Goal: Communication & Community: Answer question/provide support

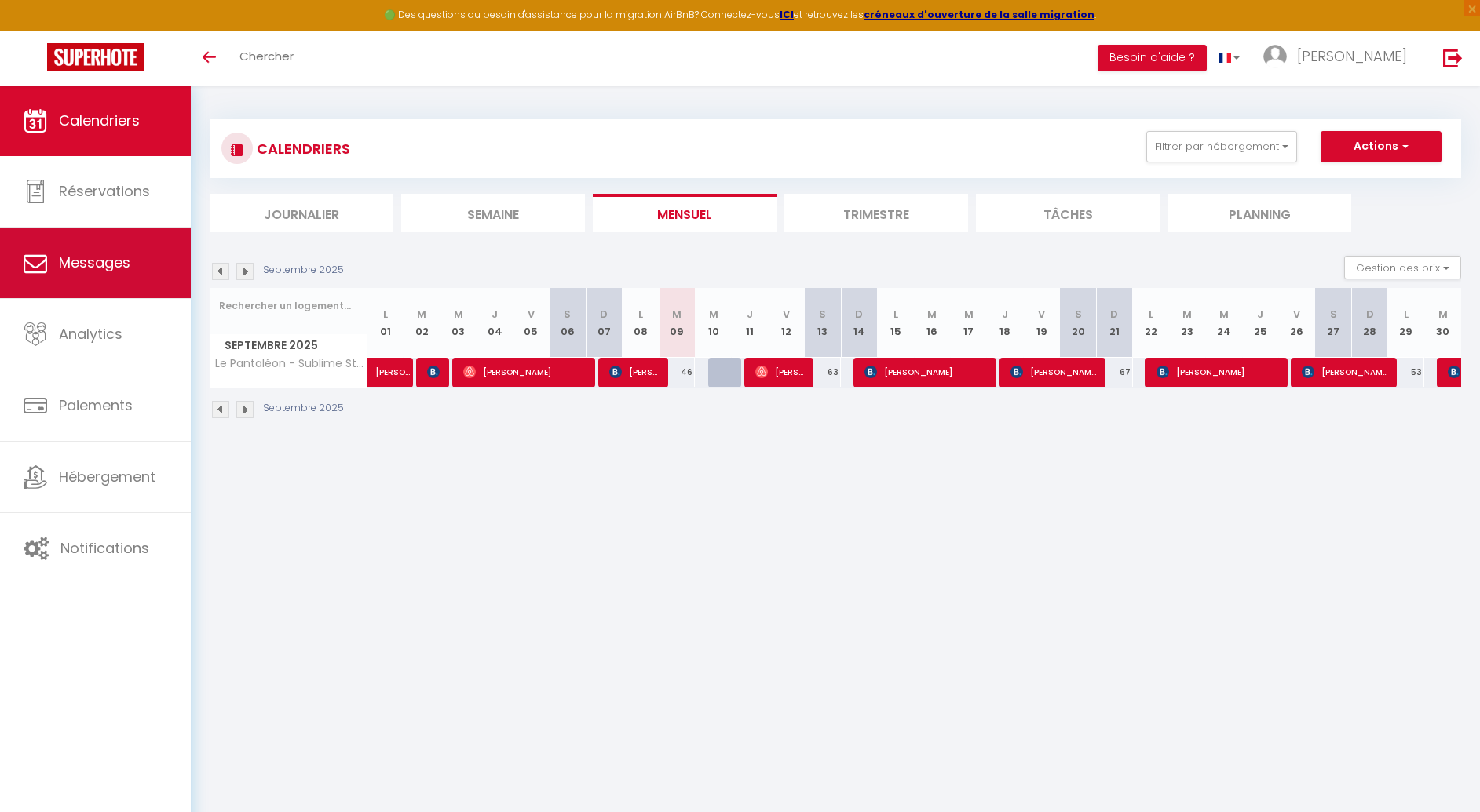
click at [78, 285] on link "Messages" at bounding box center [95, 263] width 190 height 71
select select "message"
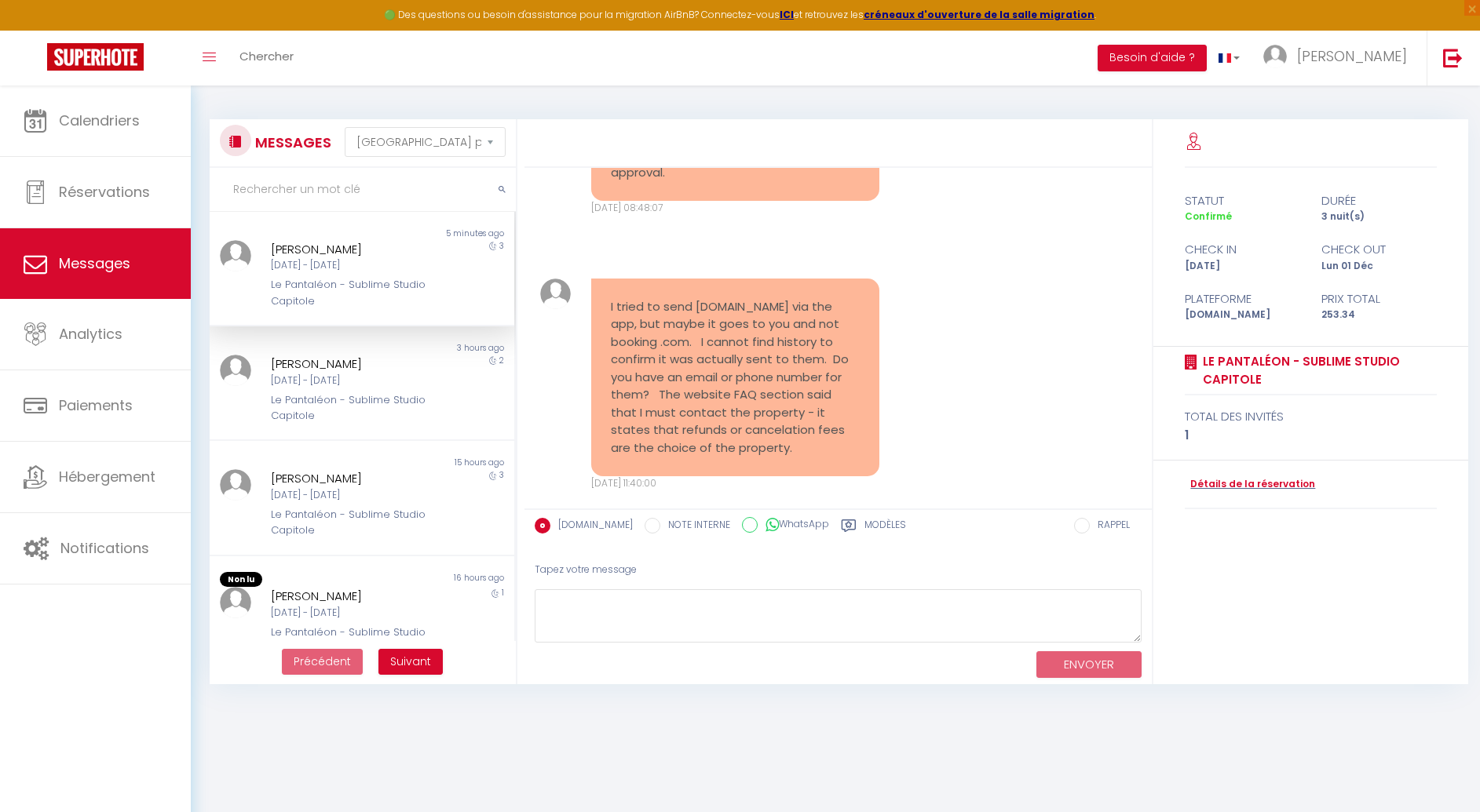
scroll to position [2936, 0]
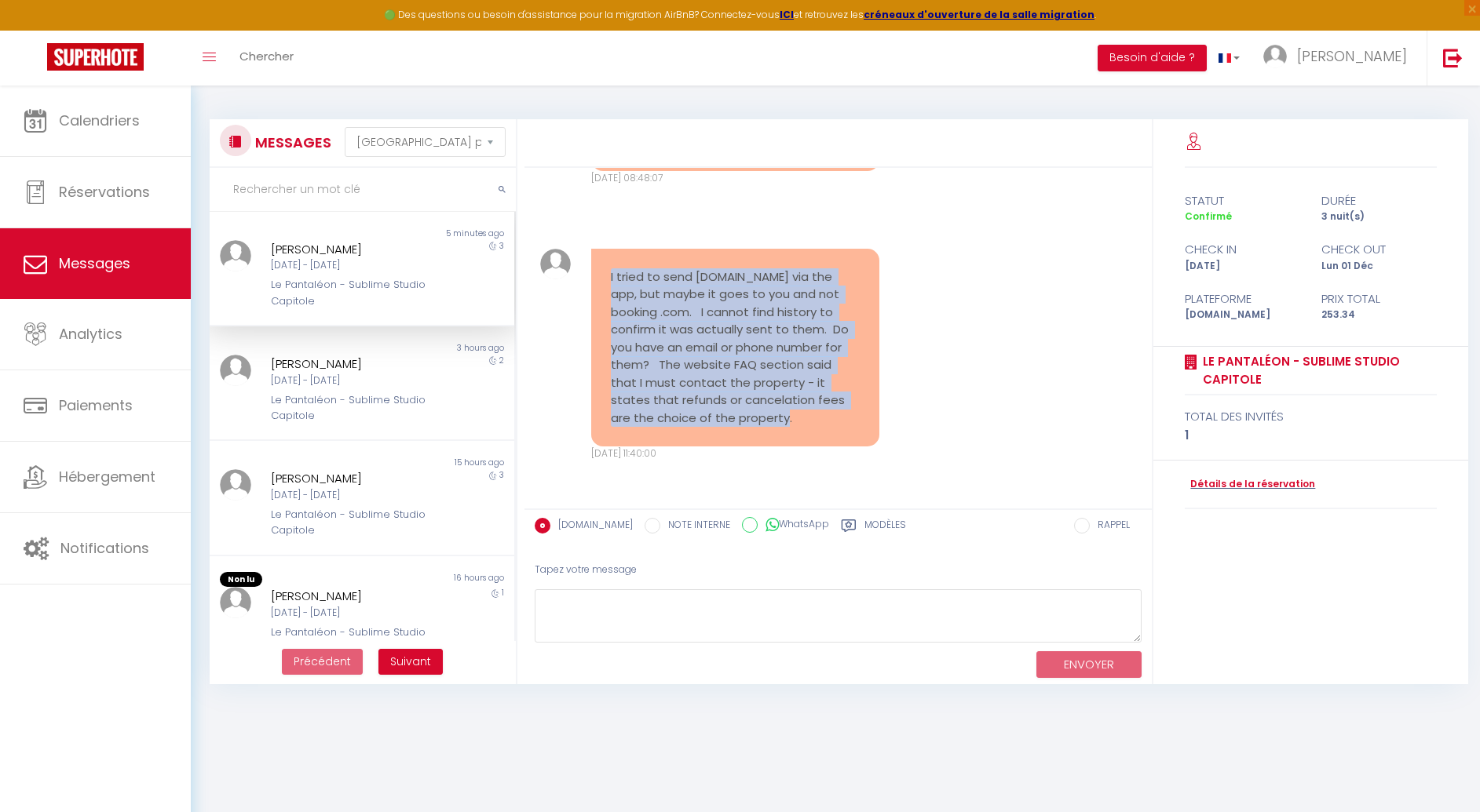
drag, startPoint x: 611, startPoint y: 295, endPoint x: 818, endPoint y: 451, distance: 259.2
click at [818, 447] on div "I tried to send [DOMAIN_NAME] via the app, but maybe it goes to you and not boo…" at bounding box center [735, 348] width 289 height 199
copy pre "I tried to send [DOMAIN_NAME] via the app, but maybe it goes to you and not boo…"
click at [937, 395] on div "I tried to send [DOMAIN_NAME] via the app, but maybe it goes to you and not boo…" at bounding box center [838, 355] width 617 height 275
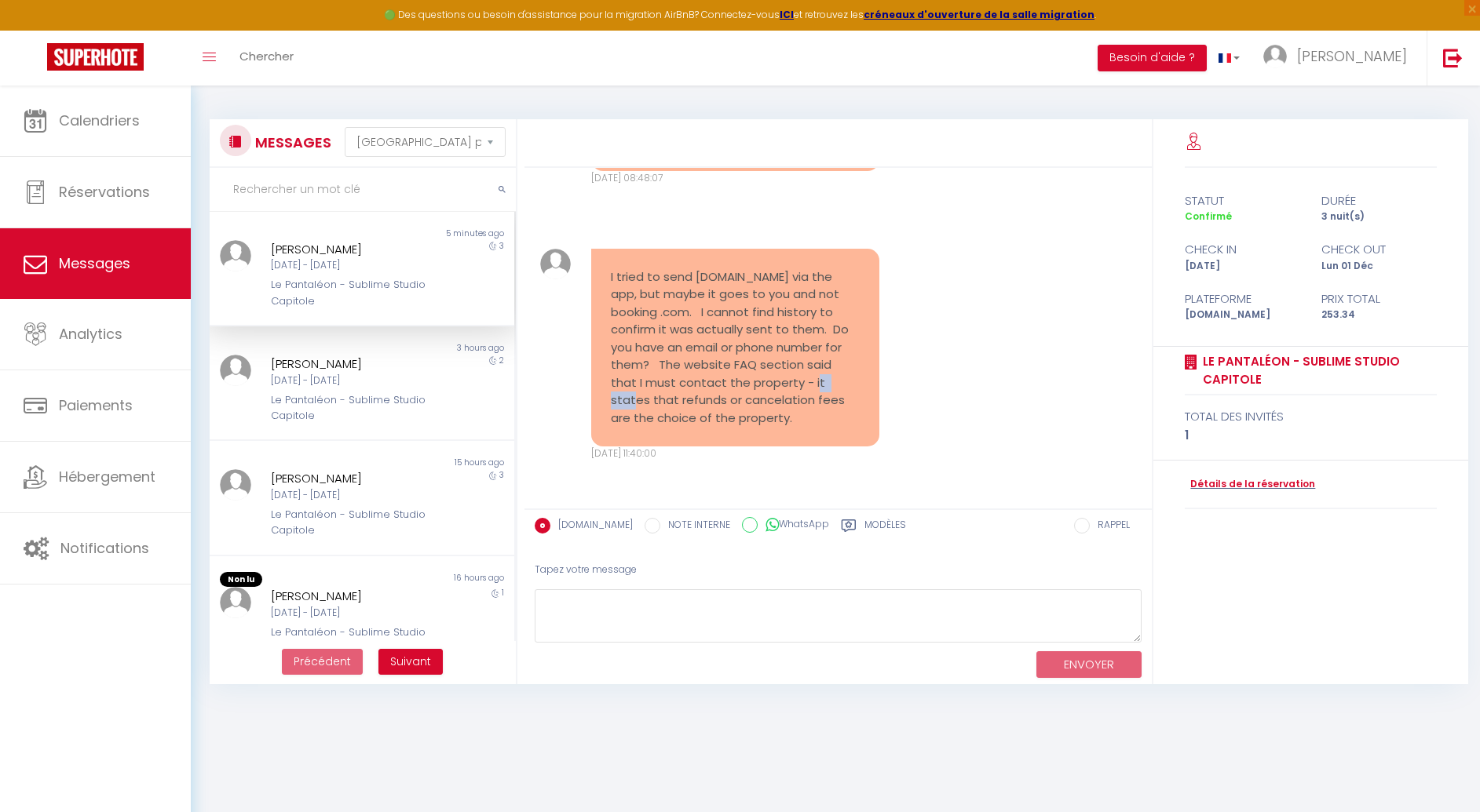
click at [937, 395] on body "🟢 Des questions ou besoin d'assistance pour la migration AirBnB? Connectez-vous…" at bounding box center [740, 492] width 1480 height 812
click at [923, 309] on div "I tried to send [DOMAIN_NAME] via the app, but maybe it goes to you and not boo…" at bounding box center [838, 355] width 617 height 275
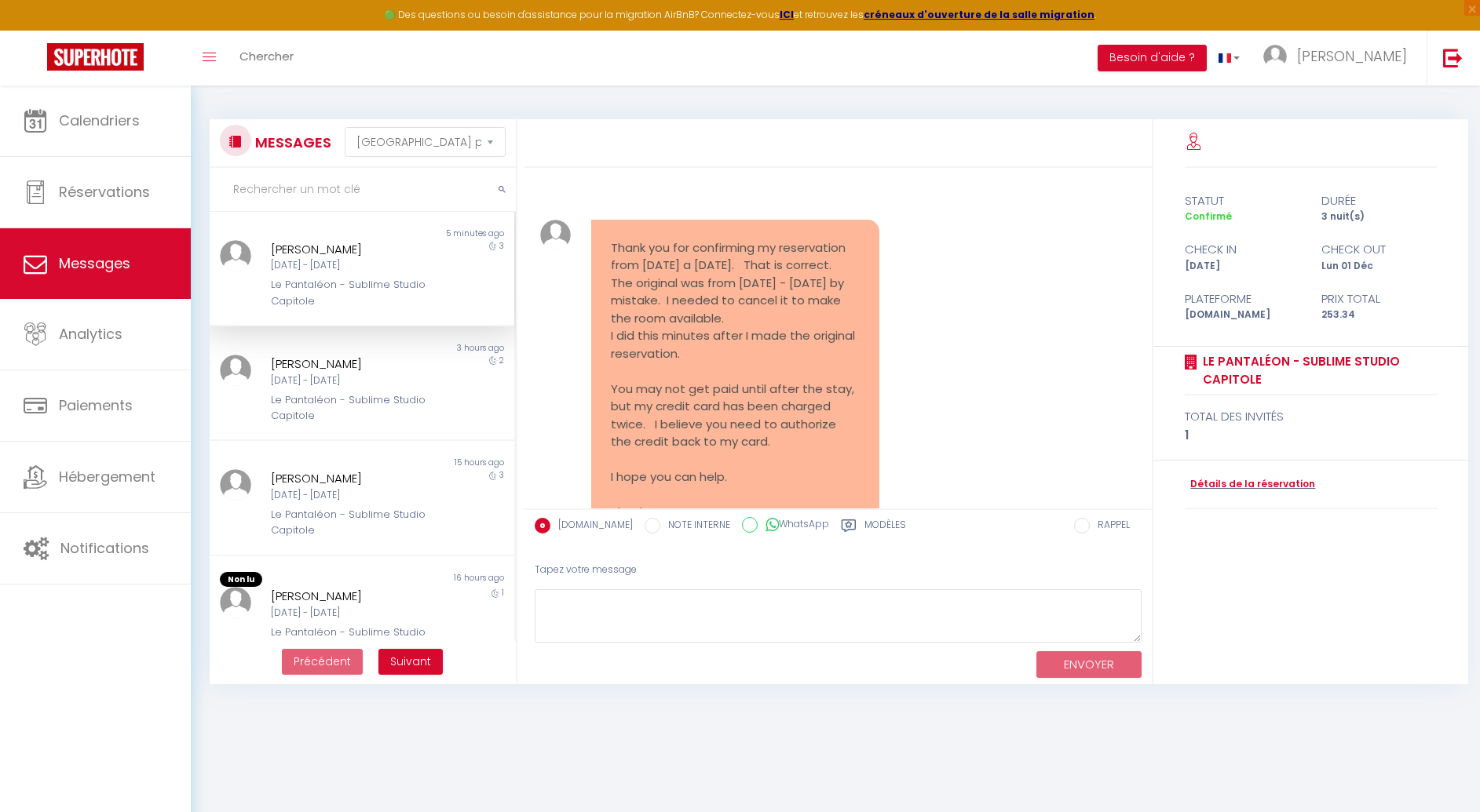
scroll to position [2366, 0]
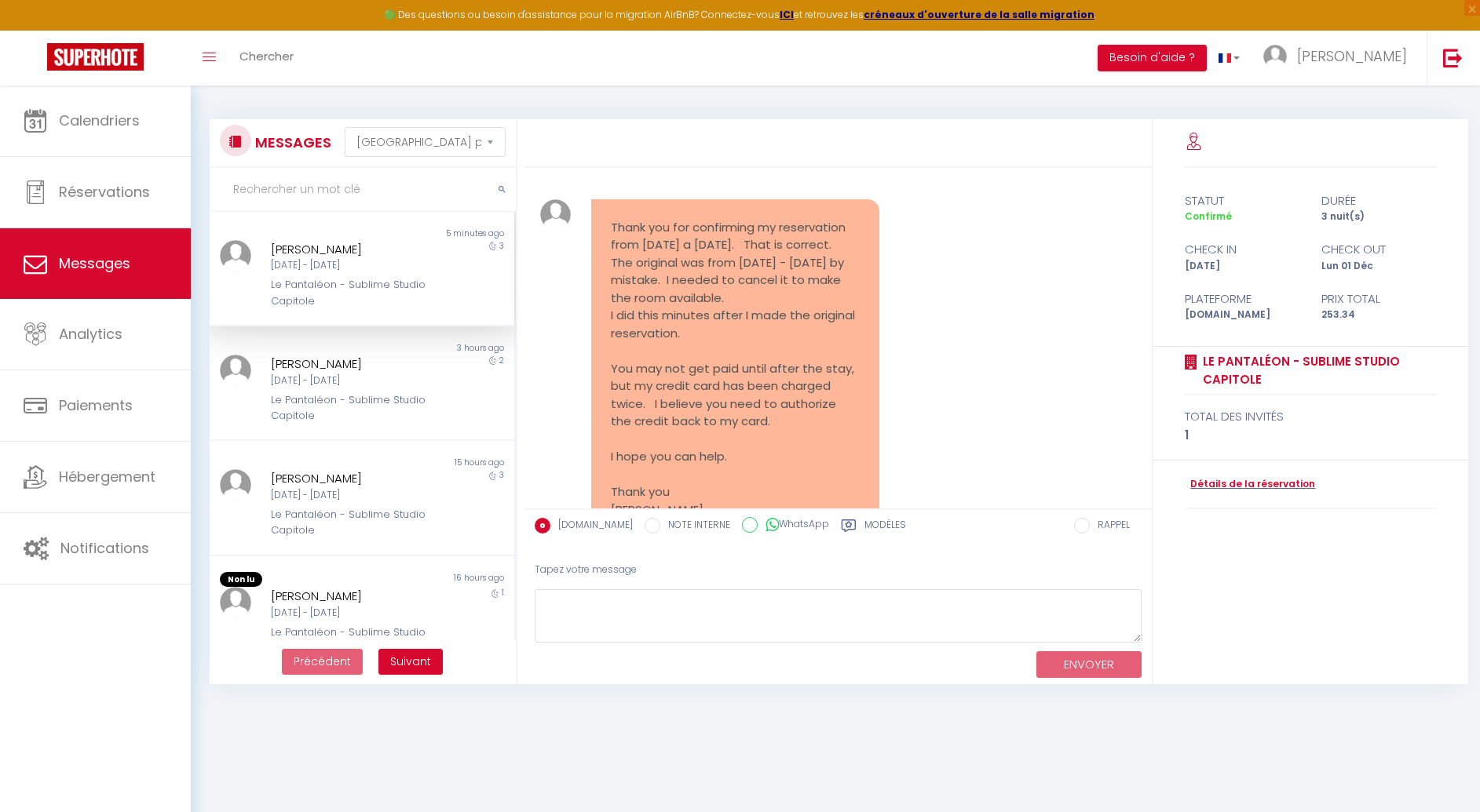
click at [725, 319] on pre "Thank you for confirming my reservation from [DATE] a [DATE]. That is correct. …" at bounding box center [735, 370] width 249 height 301
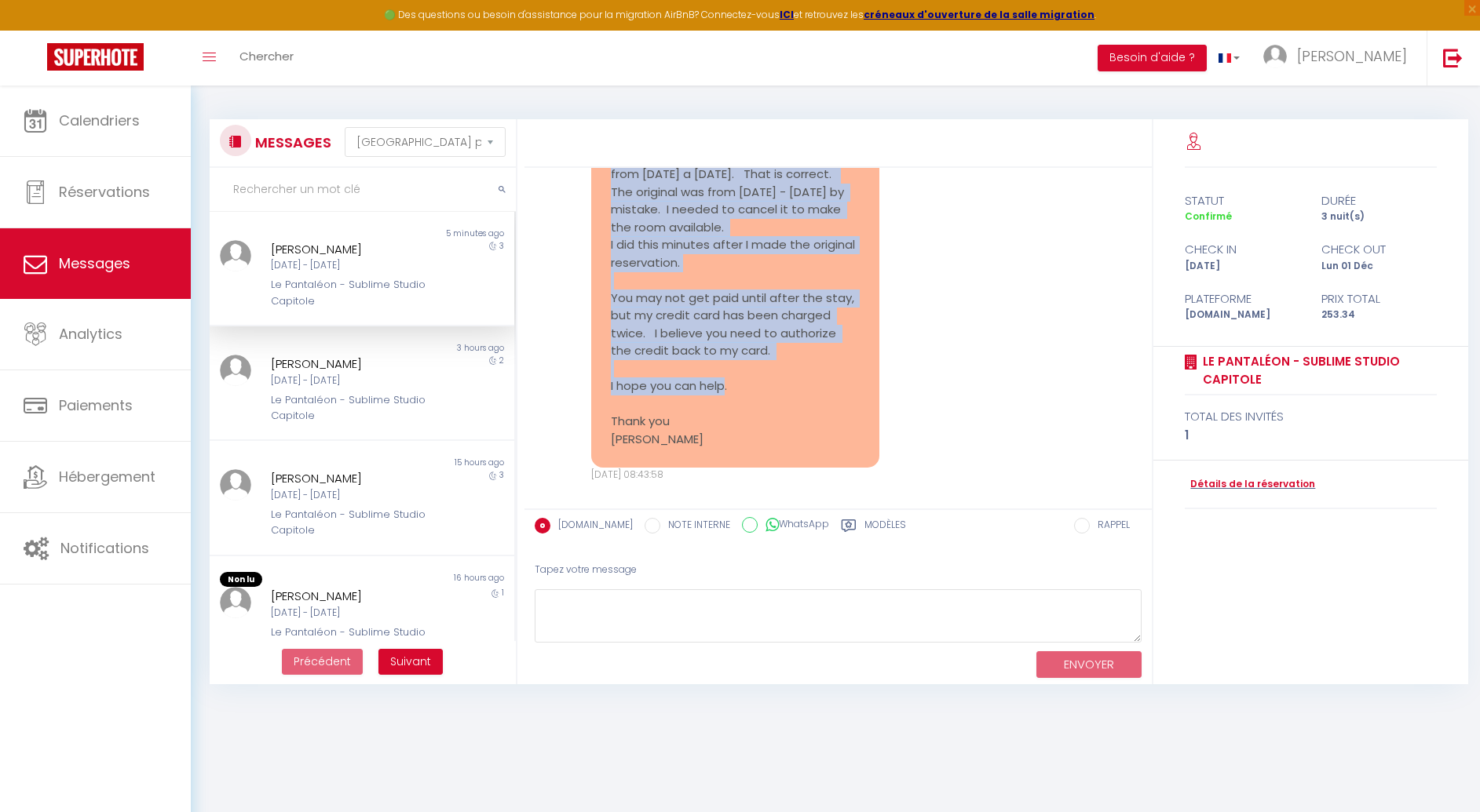
scroll to position [2457, 0]
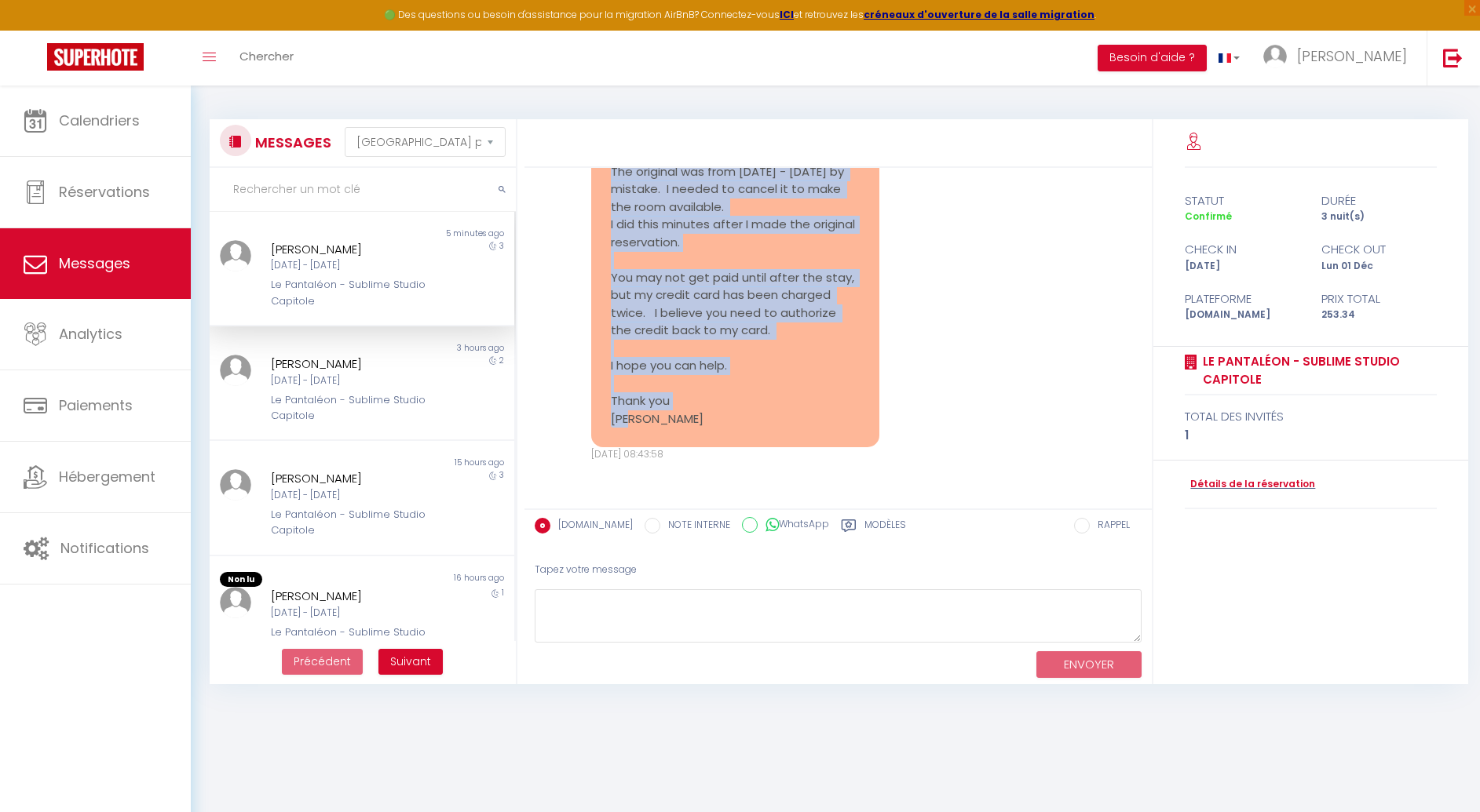
drag, startPoint x: 611, startPoint y: 258, endPoint x: 762, endPoint y: 467, distance: 257.8
click at [762, 428] on pre "Thank you for confirming my reservation from [DATE] a [DATE]. That is correct. …" at bounding box center [735, 278] width 249 height 301
copy pre "Thank you for confirming my reservation from [DATE] a [DATE]. That is correct. …"
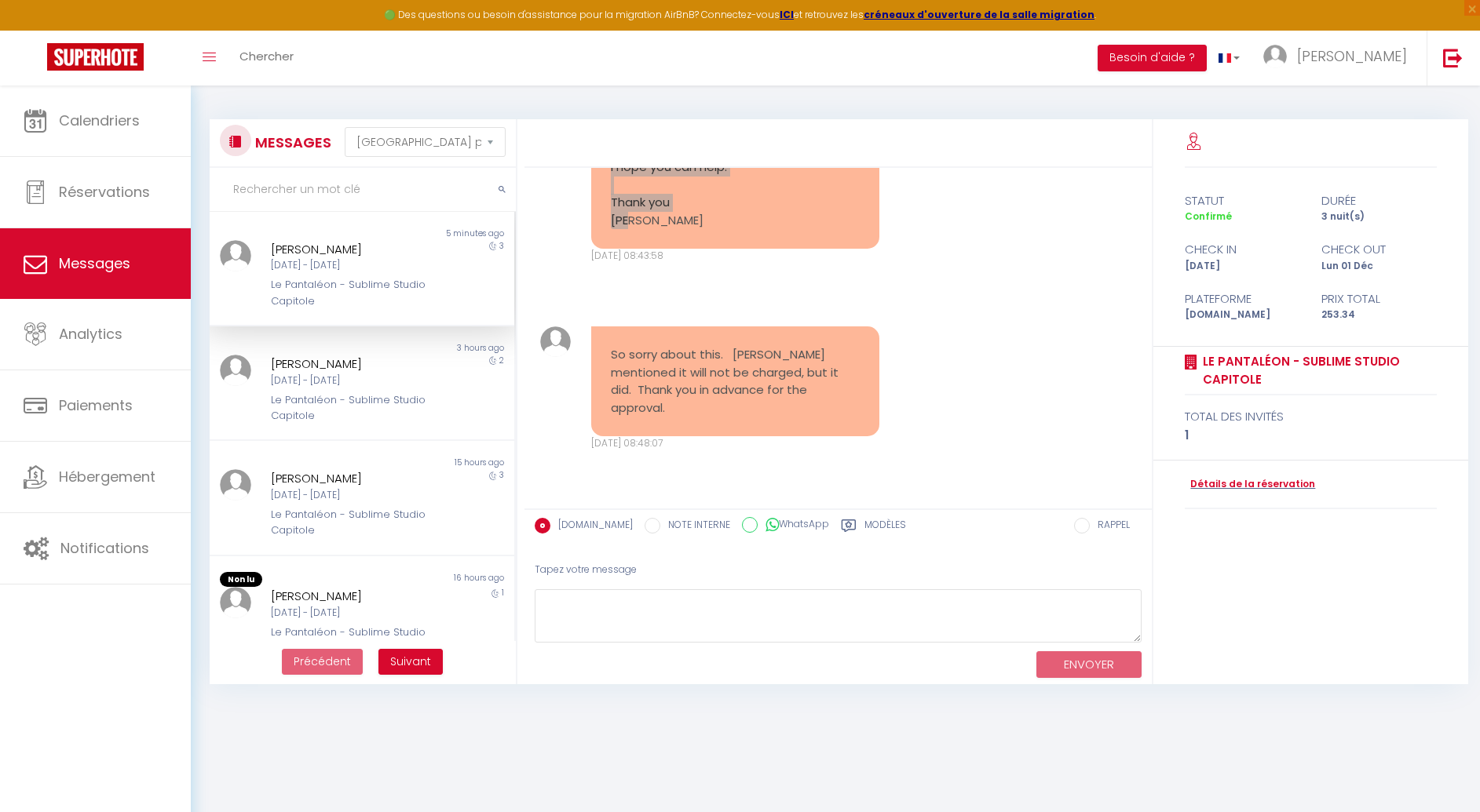
scroll to position [2666, 0]
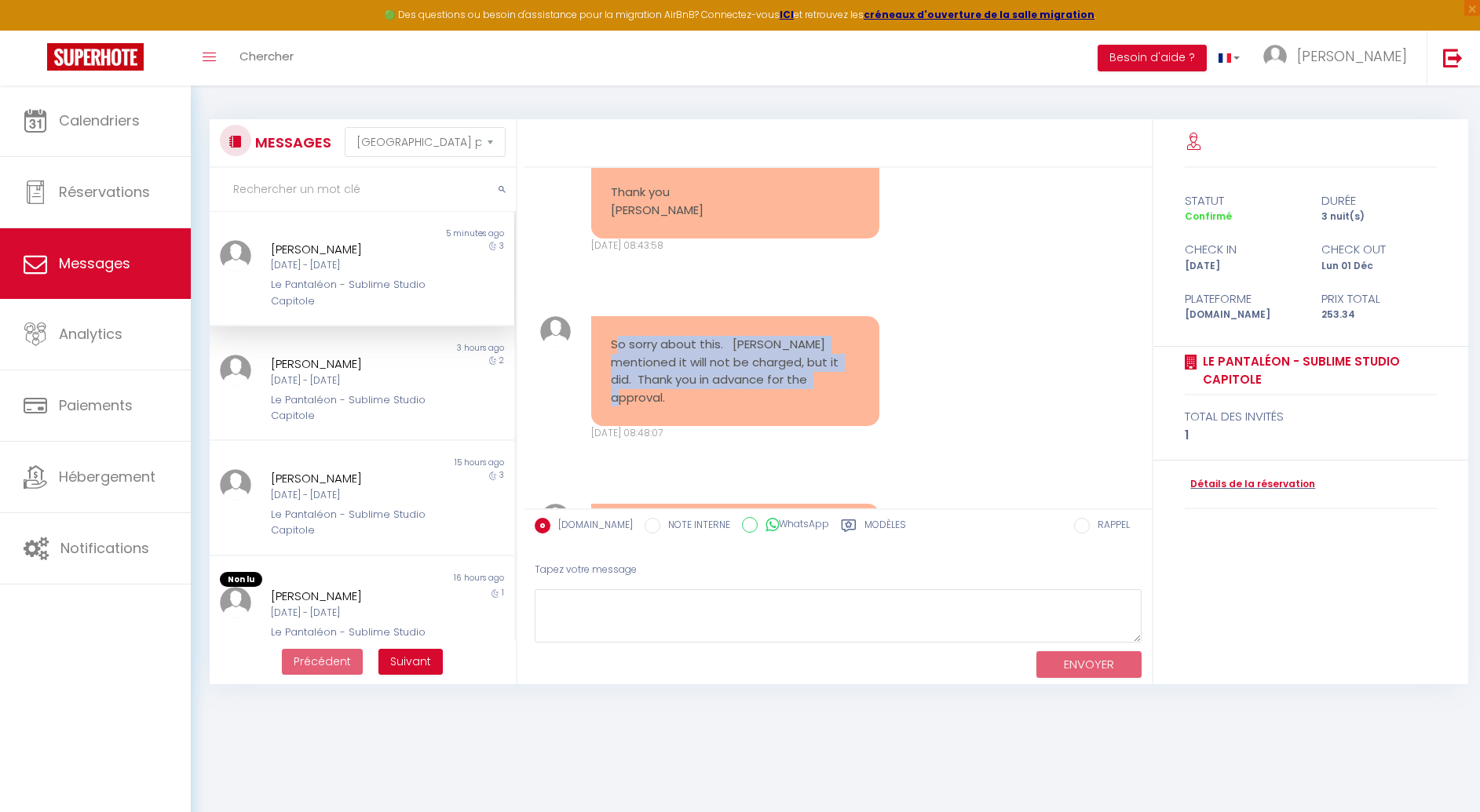
drag, startPoint x: 810, startPoint y: 436, endPoint x: 613, endPoint y: 397, distance: 200.8
click at [613, 397] on pre "So sorry about this. [PERSON_NAME] mentioned it will not be charged, but it did…" at bounding box center [735, 371] width 249 height 71
click at [612, 407] on pre "So sorry about this. [PERSON_NAME] mentioned it will not be charged, but it did…" at bounding box center [735, 371] width 249 height 71
drag, startPoint x: 610, startPoint y: 391, endPoint x: 812, endPoint y: 431, distance: 205.9
click at [812, 407] on pre "So sorry about this. [PERSON_NAME] mentioned it will not be charged, but it did…" at bounding box center [735, 371] width 249 height 71
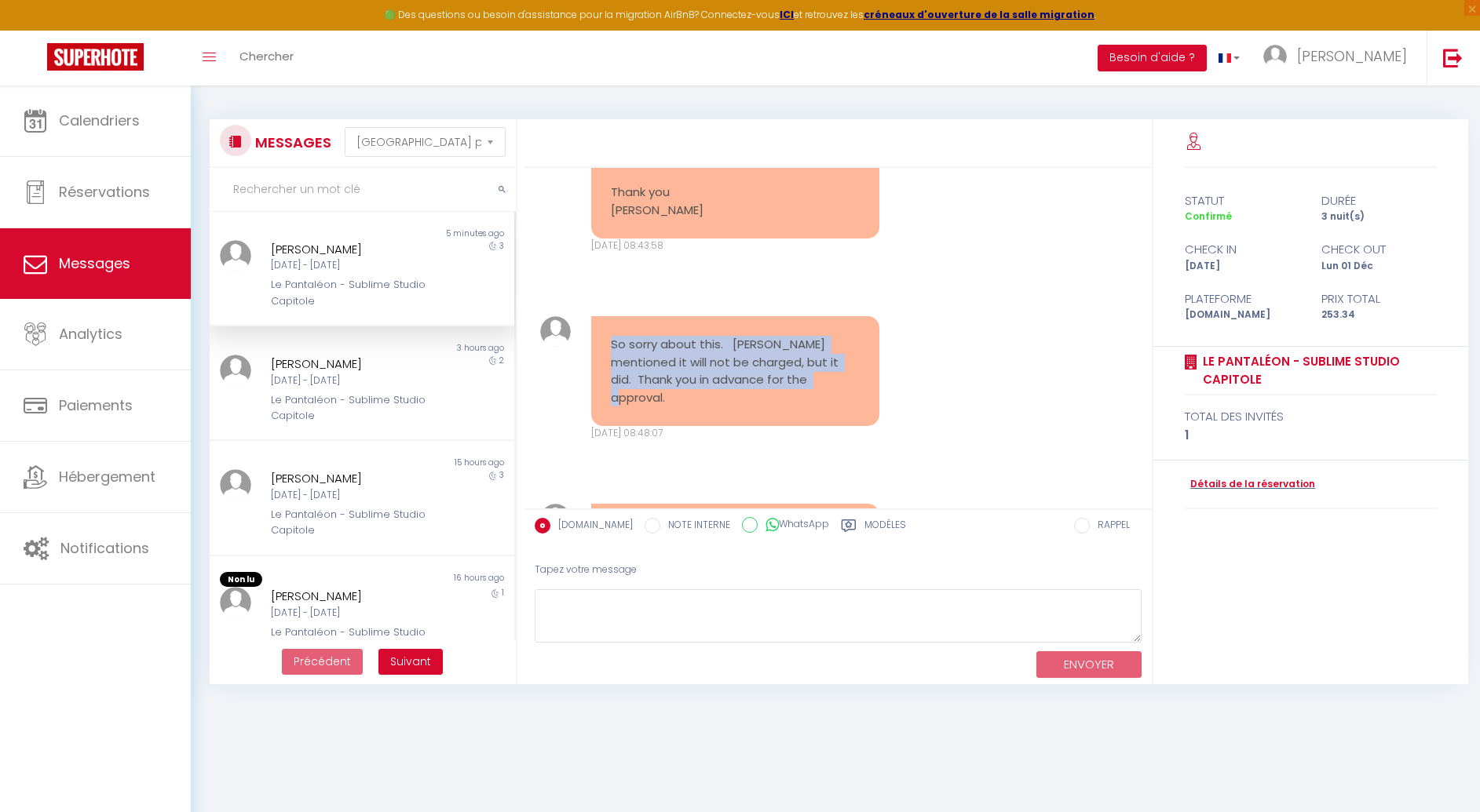
copy pre "So sorry about this. [PERSON_NAME] mentioned it will not be charged, but it did…"
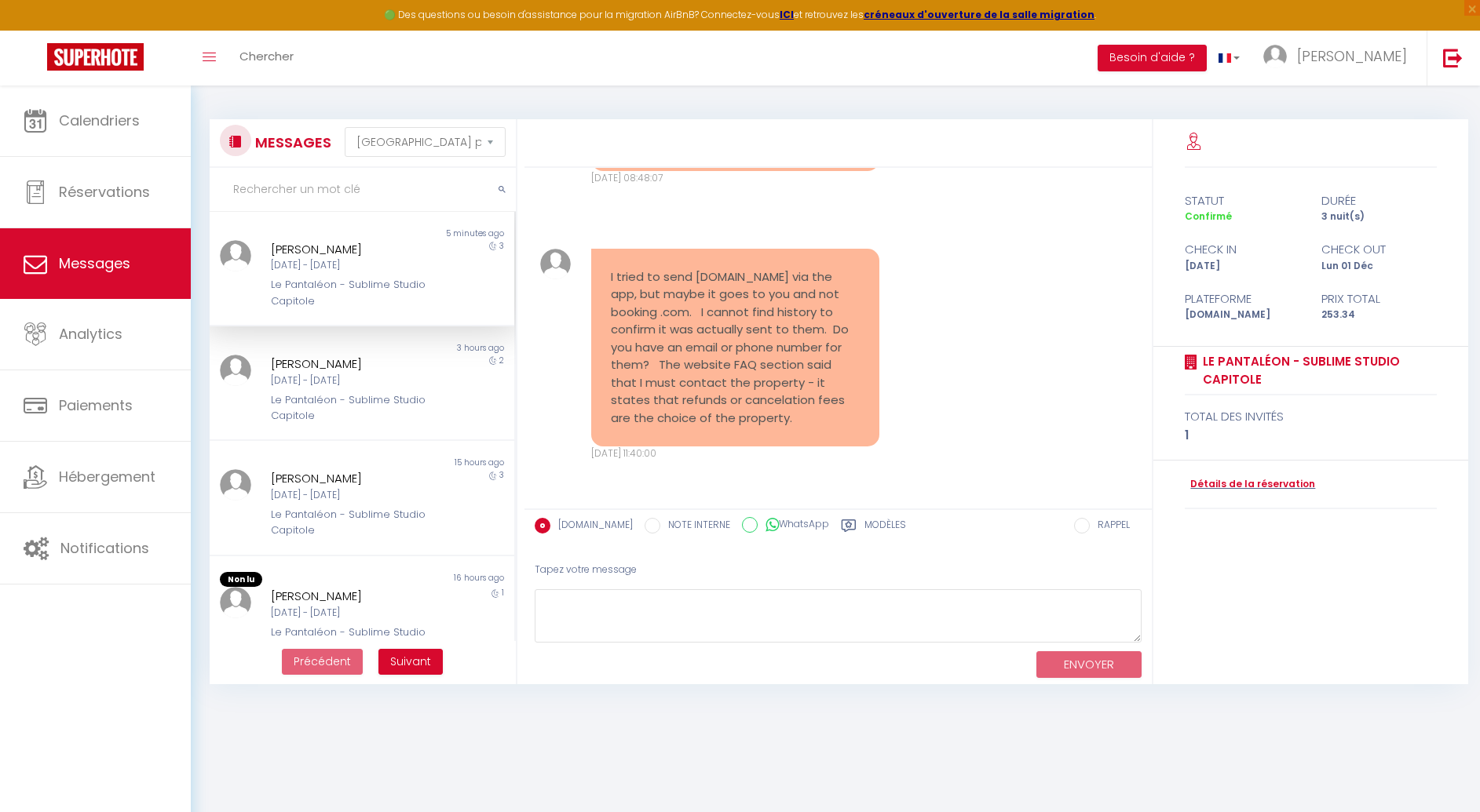
scroll to position [2956, 0]
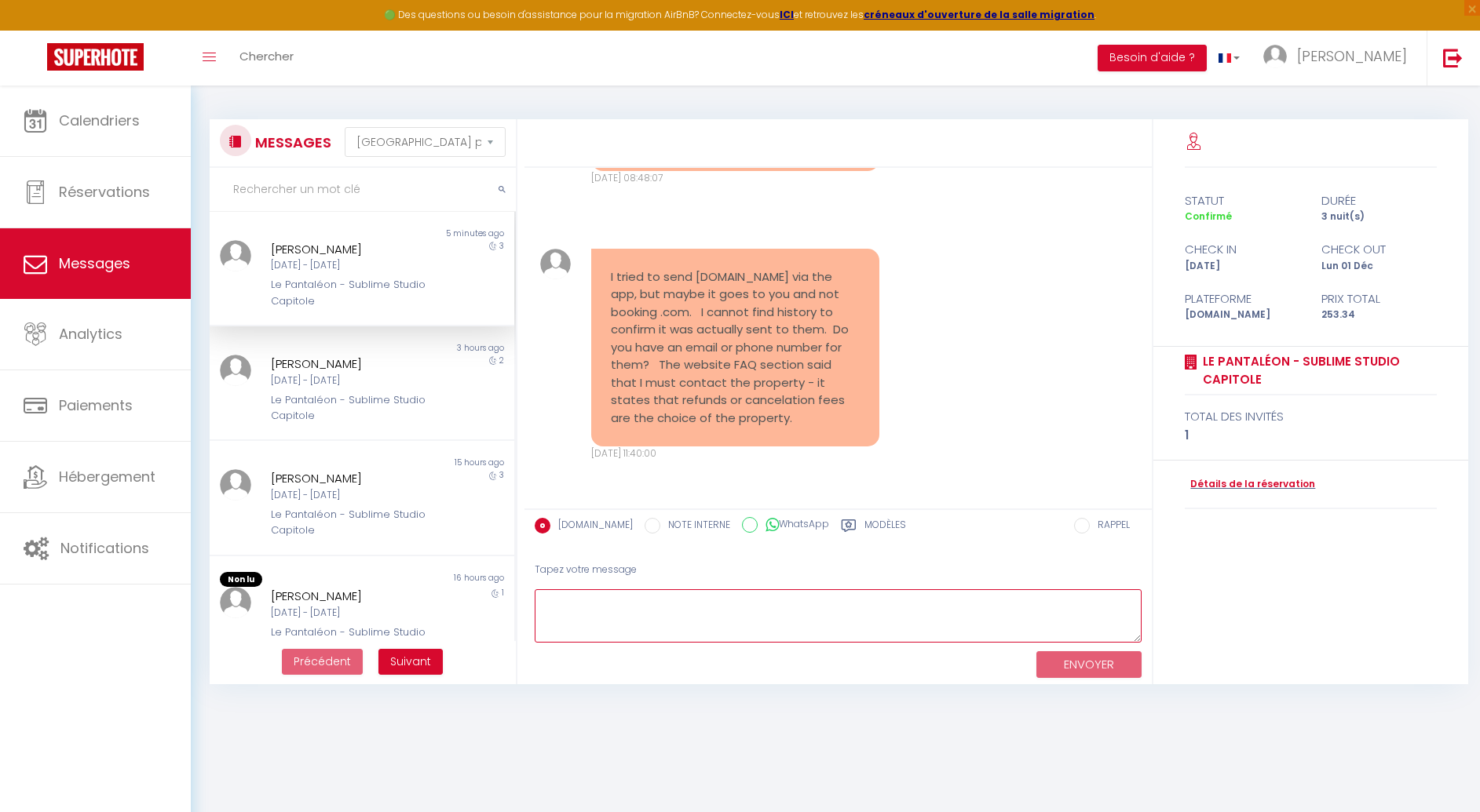
click at [632, 609] on textarea at bounding box center [839, 616] width 607 height 54
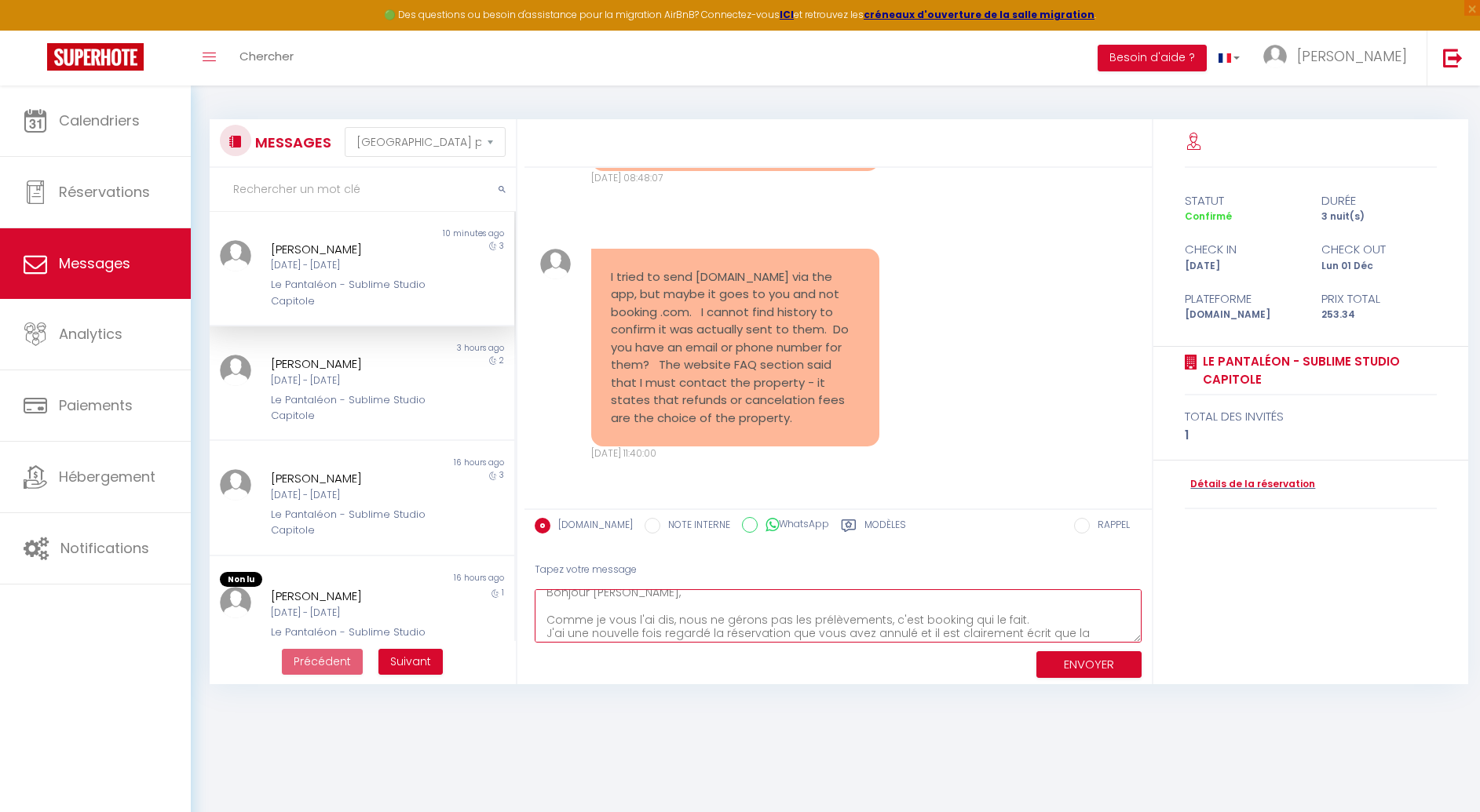
scroll to position [22, 0]
drag, startPoint x: 878, startPoint y: 633, endPoint x: 819, endPoint y: 633, distance: 59.0
click at [819, 633] on textarea "Bonjour [PERSON_NAME], Comme je vous l'ai dis, nous ne gérons pas les prélèveme…" at bounding box center [839, 616] width 607 height 54
click at [637, 607] on textarea "Bonjour [PERSON_NAME], Comme je vous l'ai dis, nous ne gérons pas les prélèveme…" at bounding box center [839, 616] width 607 height 54
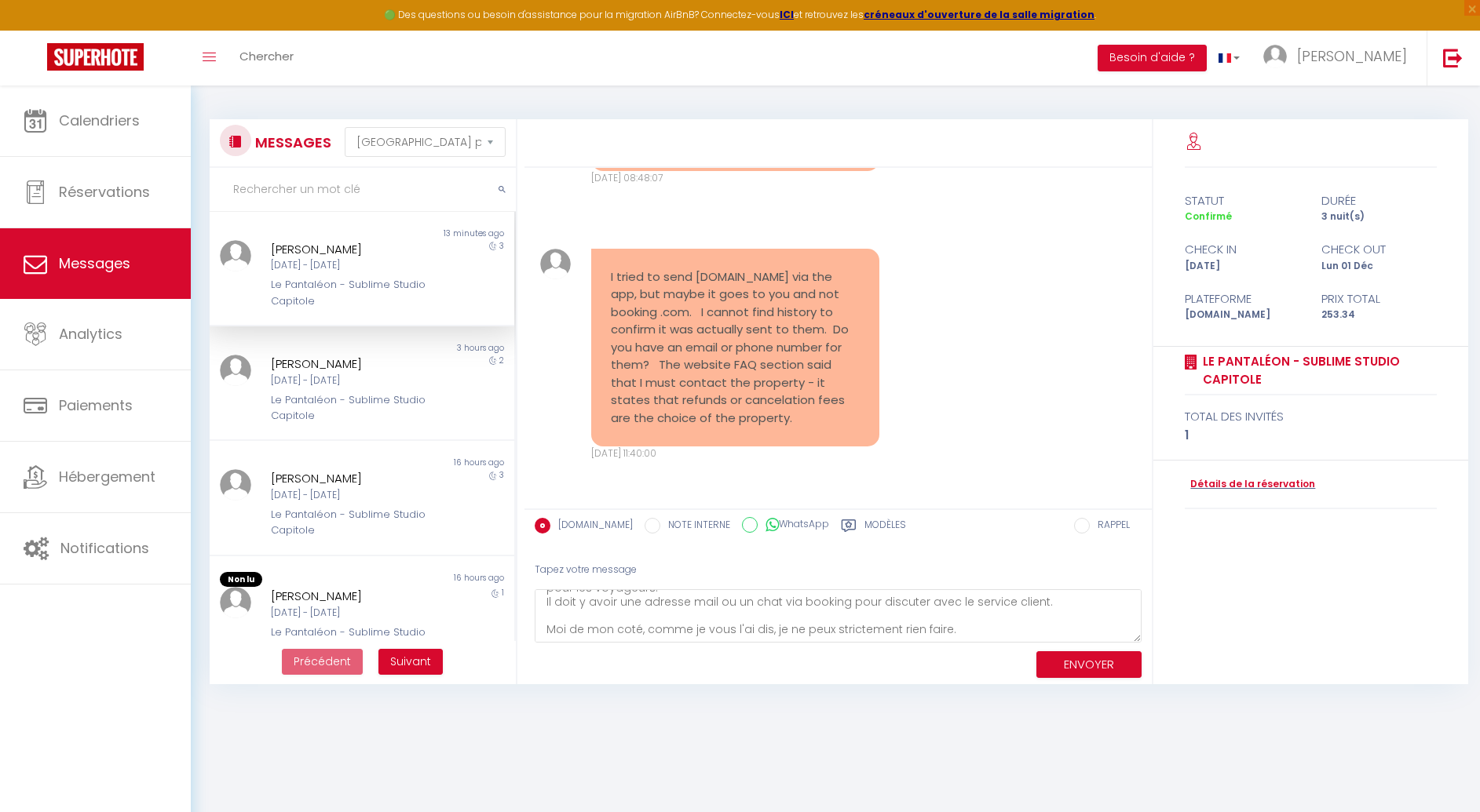
click at [691, 643] on div "ENVOYER" at bounding box center [839, 664] width 607 height 42
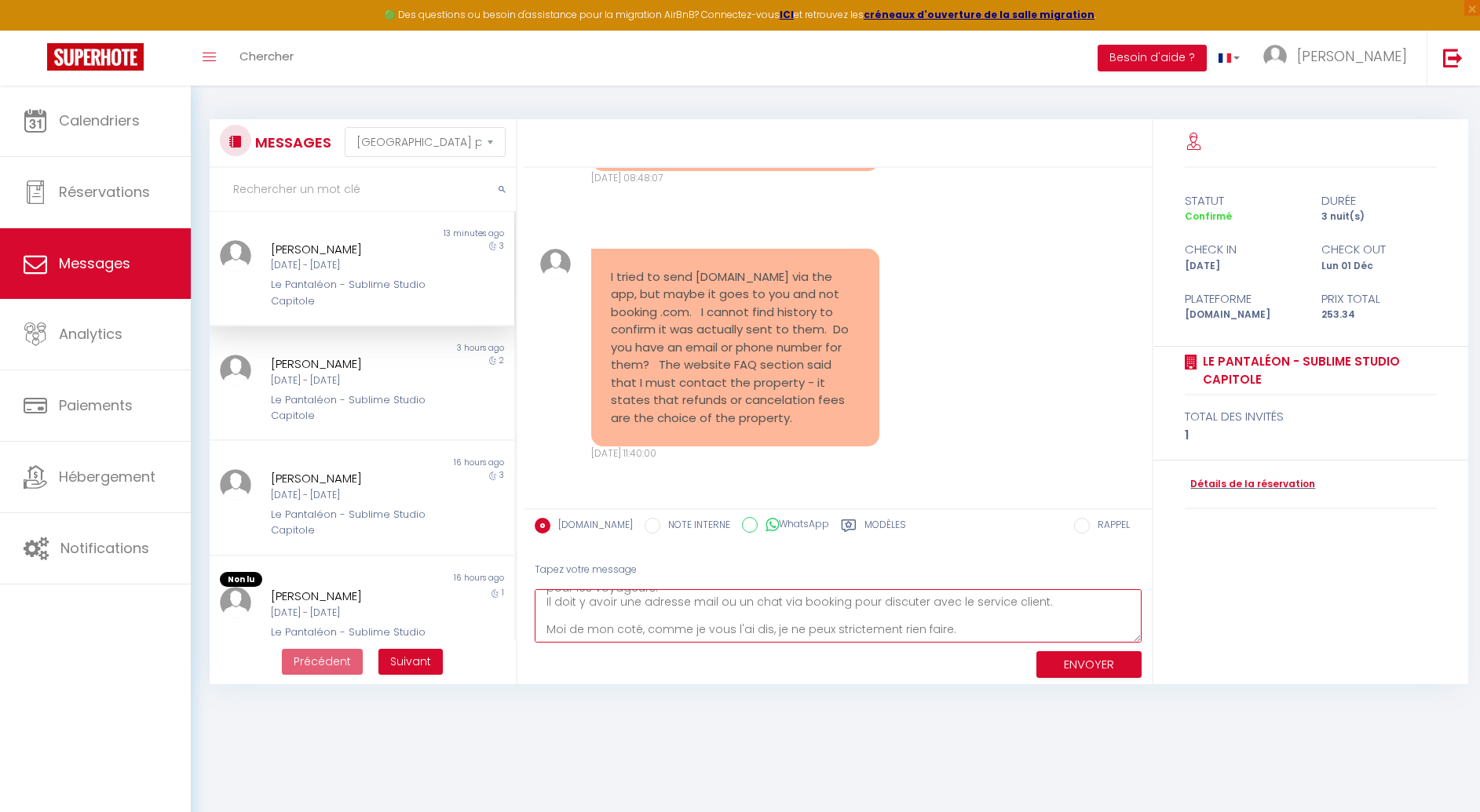
click at [706, 629] on textarea "Bonjour [PERSON_NAME], Comme je vous l'ai dis, nous ne gérons pas les prélèveme…" at bounding box center [839, 616] width 607 height 54
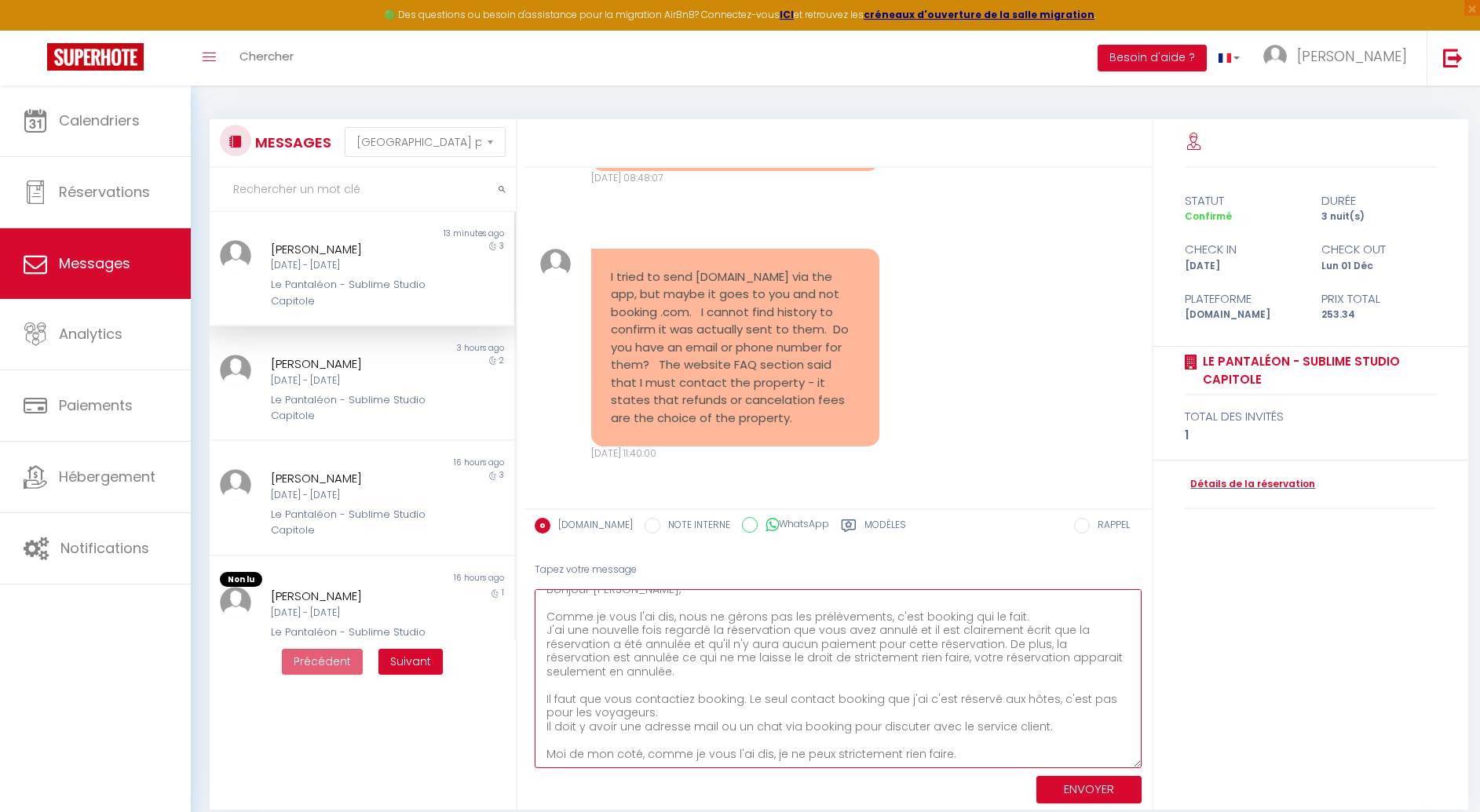
scroll to position [0, 0]
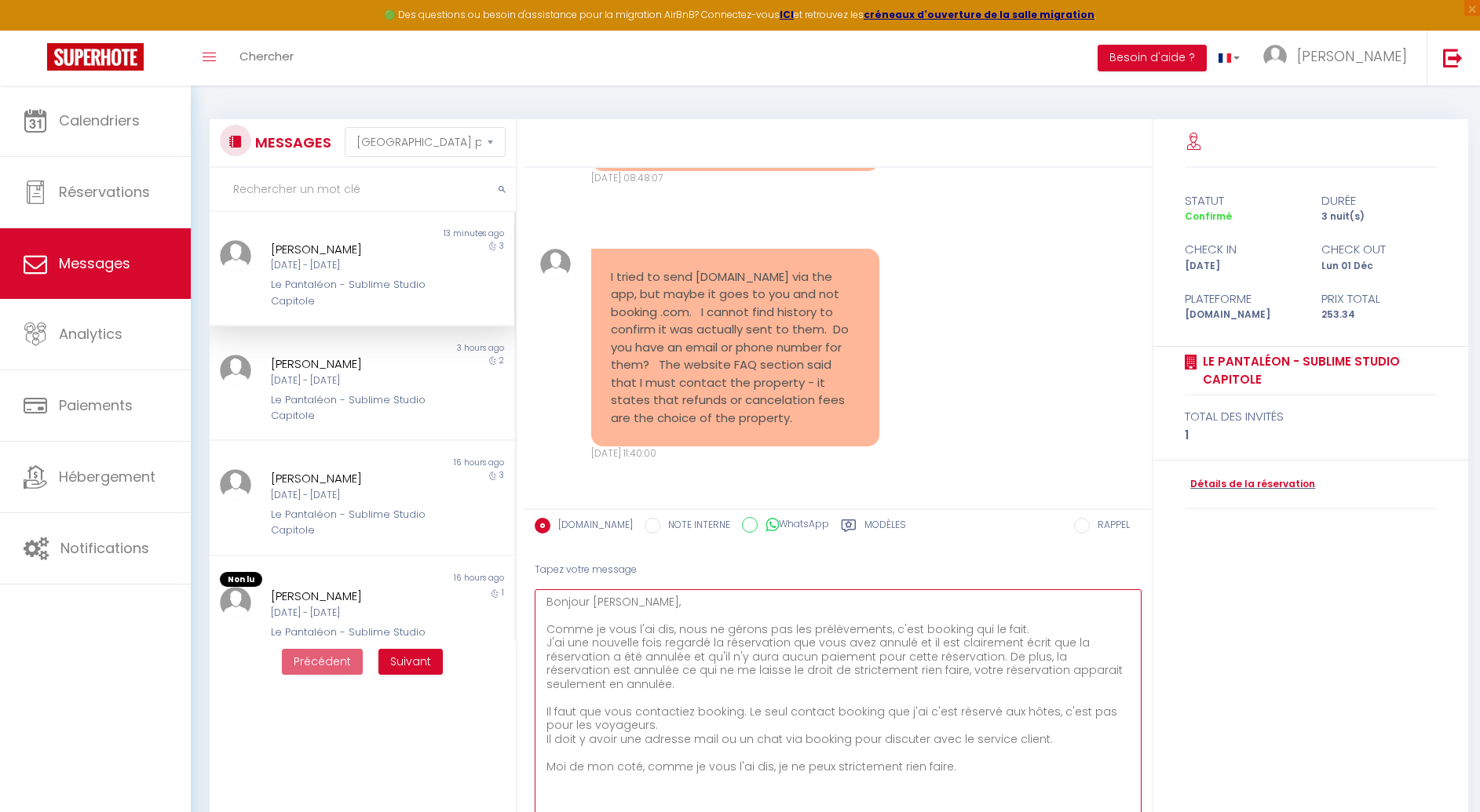
drag, startPoint x: 1137, startPoint y: 639, endPoint x: 1163, endPoint y: 819, distance: 181.9
click at [1163, 811] on html "🟢 Des questions ou besoin d'assistance pour la migration AirBnB? Connectez-vous…" at bounding box center [740, 406] width 1480 height 812
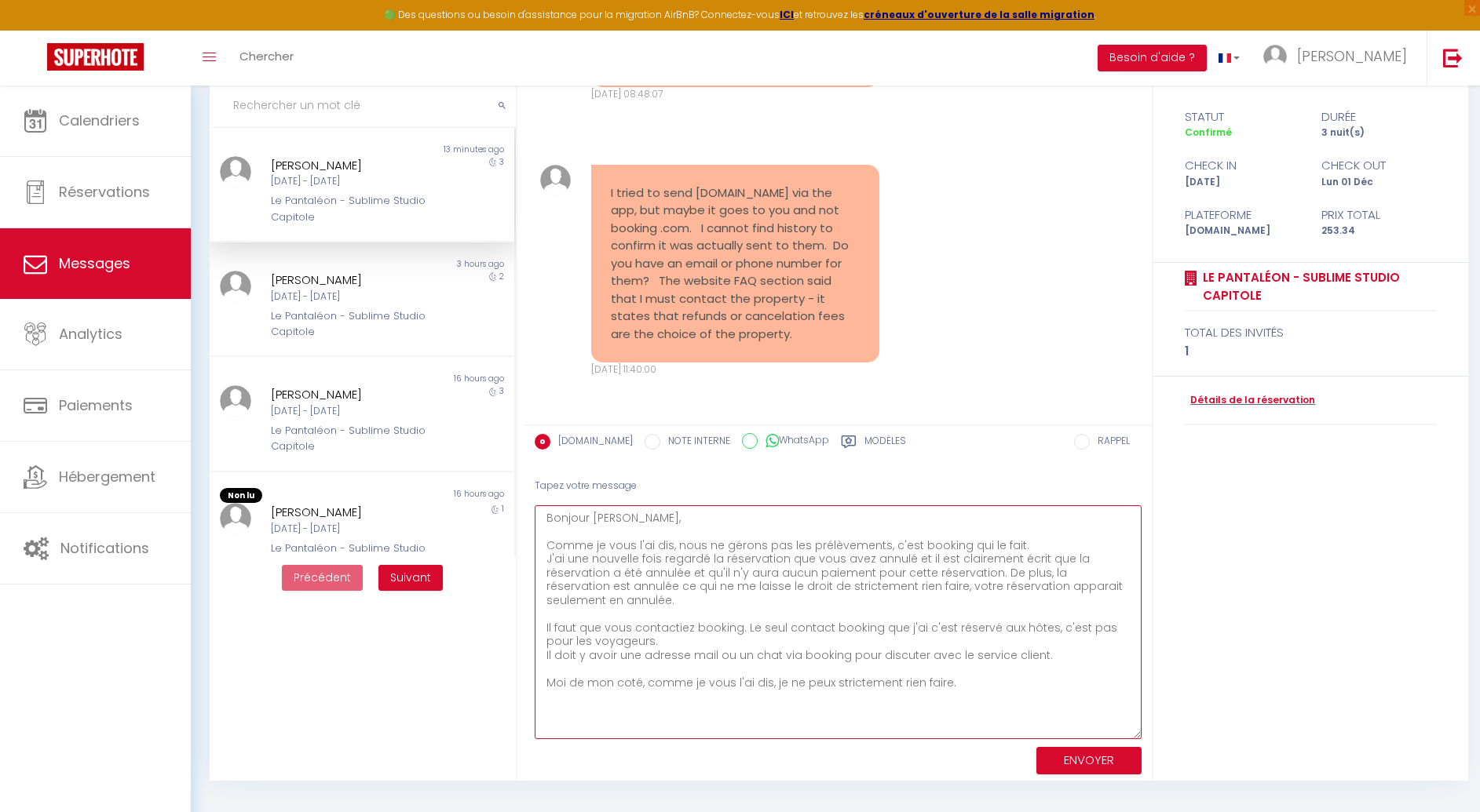
scroll to position [86, 0]
click at [1018, 544] on textarea "Bonjour [PERSON_NAME], Comme je vous l'ai dis, nous ne gérons pas les prélèveme…" at bounding box center [839, 621] width 607 height 234
click at [1006, 545] on textarea "Bonjour [PERSON_NAME], Comme je vous l'ai dis, nous ne gérons pas les prélèveme…" at bounding box center [839, 621] width 607 height 234
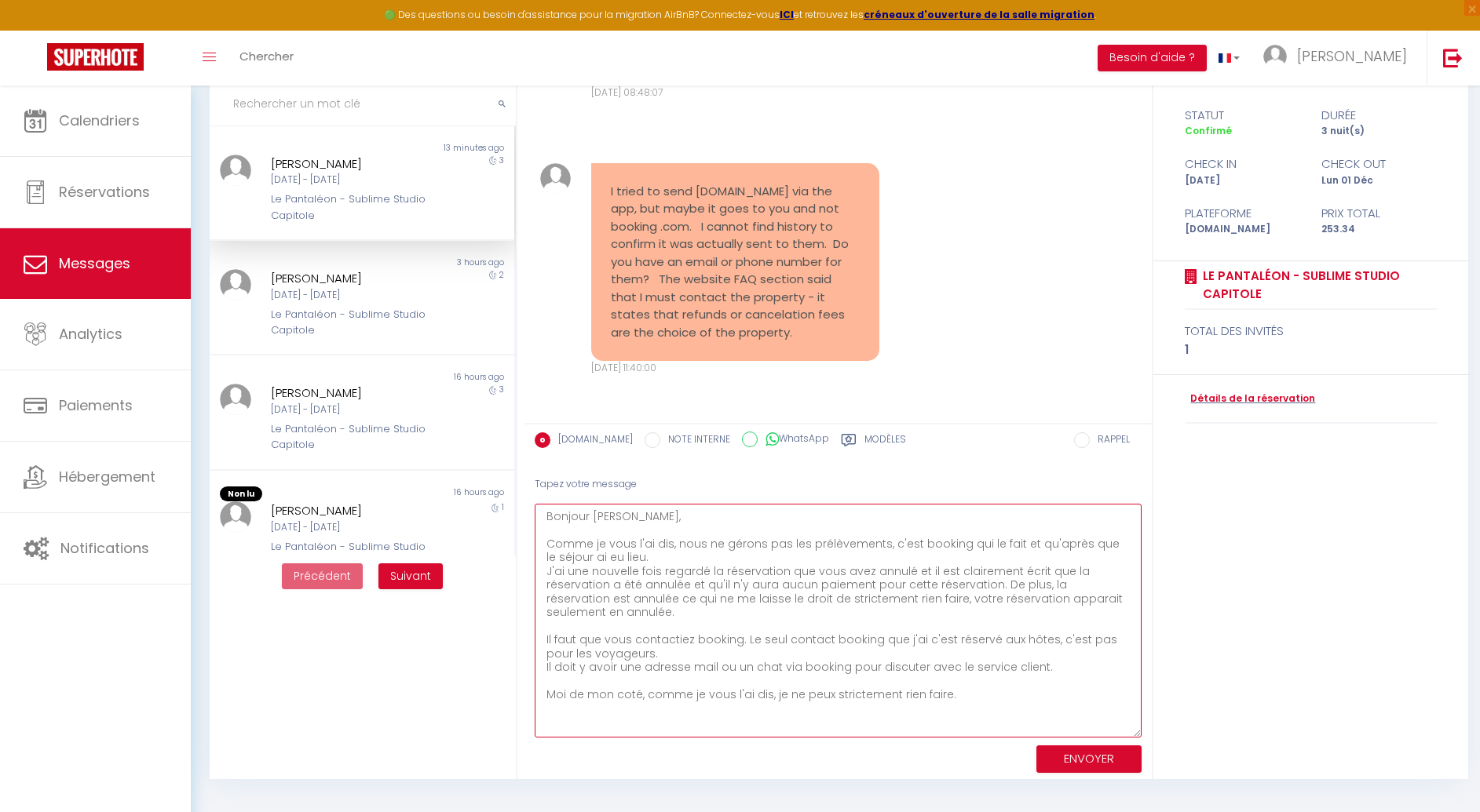
click at [830, 621] on textarea "Bonjour [PERSON_NAME], Comme je vous l'ai dis, nous ne gérons pas les prélèveme…" at bounding box center [839, 621] width 607 height 234
drag, startPoint x: 659, startPoint y: 616, endPoint x: 1087, endPoint y: 580, distance: 429.5
click at [994, 584] on textarea "Bonjour [PERSON_NAME], Comme je vous l'ai dis, nous ne gérons pas les prélèveme…" at bounding box center [839, 621] width 607 height 234
click at [666, 678] on textarea "Bonjour [PERSON_NAME], Comme je vous l'ai dis, nous ne gérons pas les prélèveme…" at bounding box center [839, 621] width 607 height 234
click at [990, 678] on textarea "Bonjour [PERSON_NAME], Comme je vous l'ai dis, nous ne gérons pas les prélèveme…" at bounding box center [839, 621] width 607 height 234
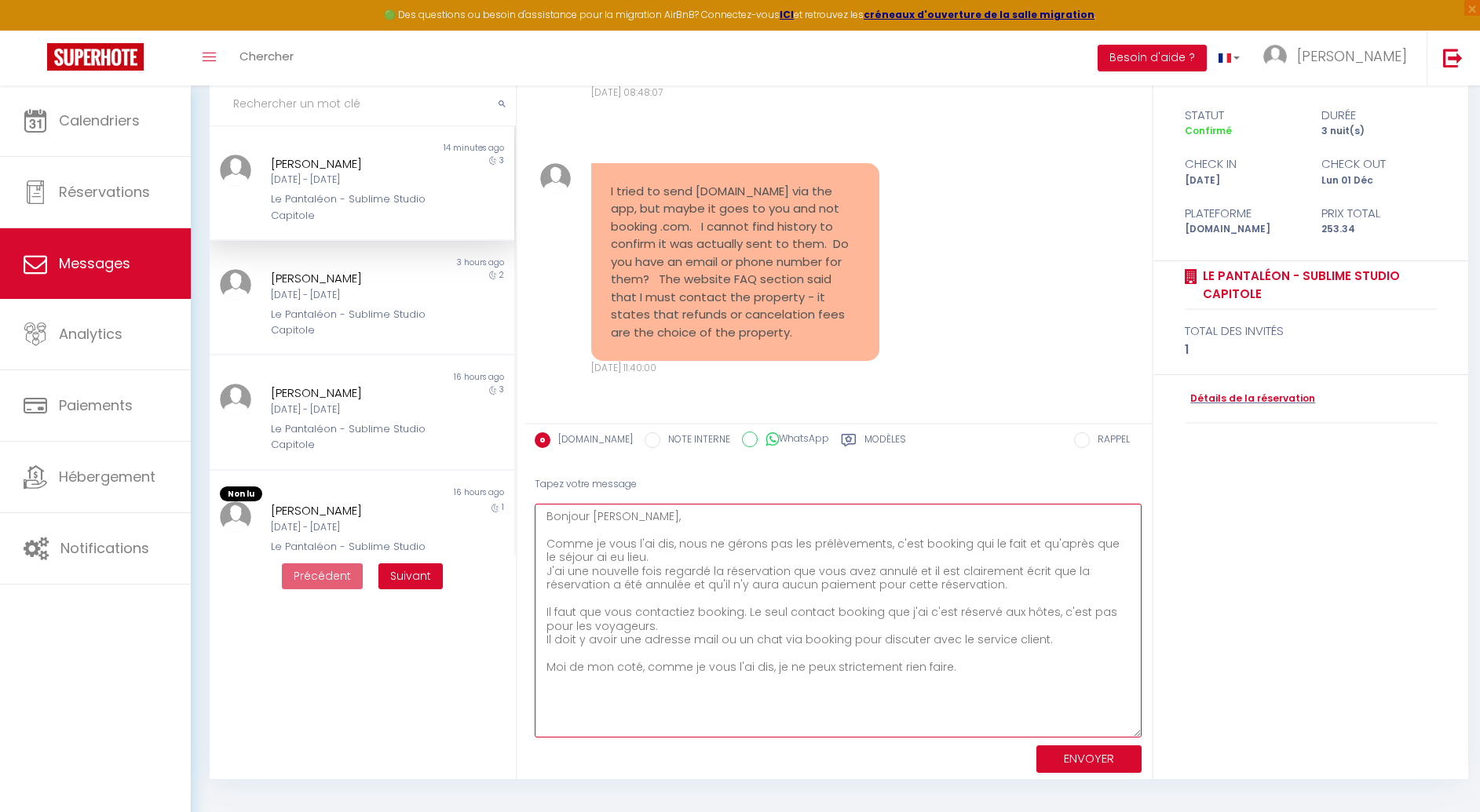
click at [966, 673] on textarea "Bonjour [PERSON_NAME], Comme je vous l'ai dis, nous ne gérons pas les prélèveme…" at bounding box center [839, 621] width 607 height 234
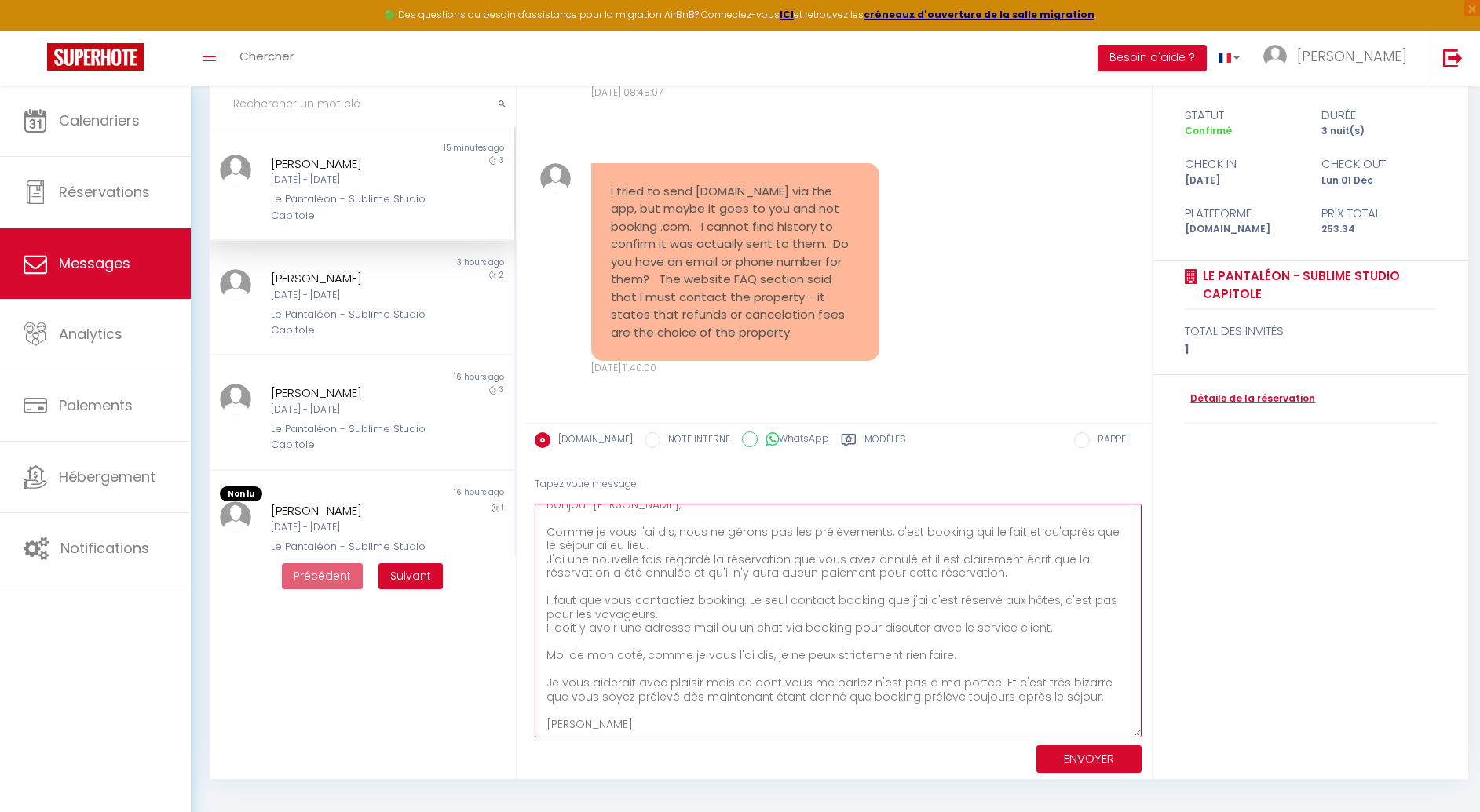
drag, startPoint x: 637, startPoint y: 718, endPoint x: 490, endPoint y: 616, distance: 178.9
click at [490, 616] on div "MESSAGES Trier par date de réservation [GEOGRAPHIC_DATA] par date de message No…" at bounding box center [836, 406] width 1272 height 746
click at [586, 721] on textarea "Bonjour [PERSON_NAME], Comme je vous l'ai dis, nous ne gérons pas les prélèveme…" at bounding box center [839, 621] width 607 height 234
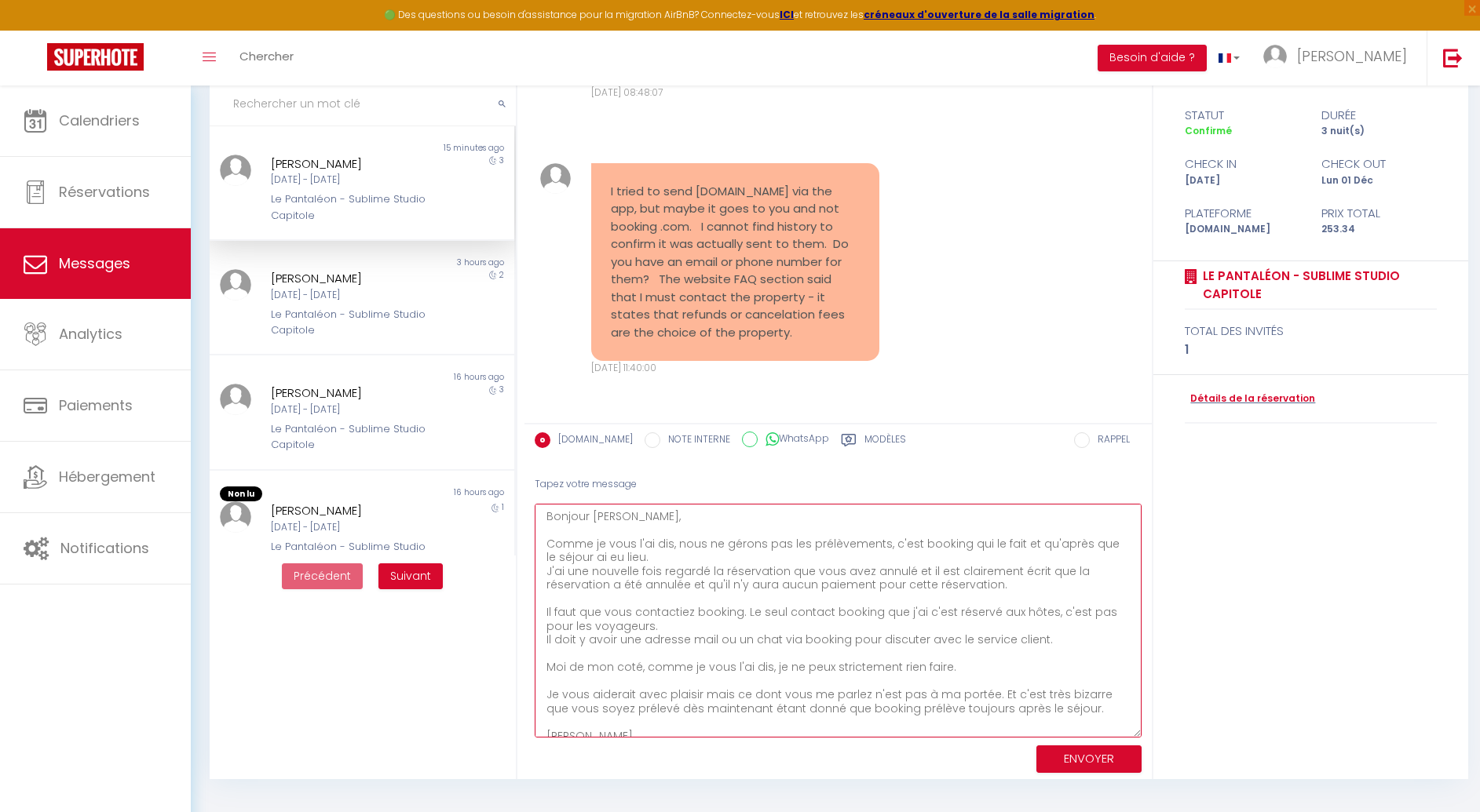
drag, startPoint x: 546, startPoint y: 721, endPoint x: 520, endPoint y: 494, distance: 228.5
click at [520, 494] on div "MESSAGES Trier par date de réservation [GEOGRAPHIC_DATA] par date de message No…" at bounding box center [836, 406] width 1272 height 746
click at [520, 485] on div at bounding box center [520, 485] width 0 height 0
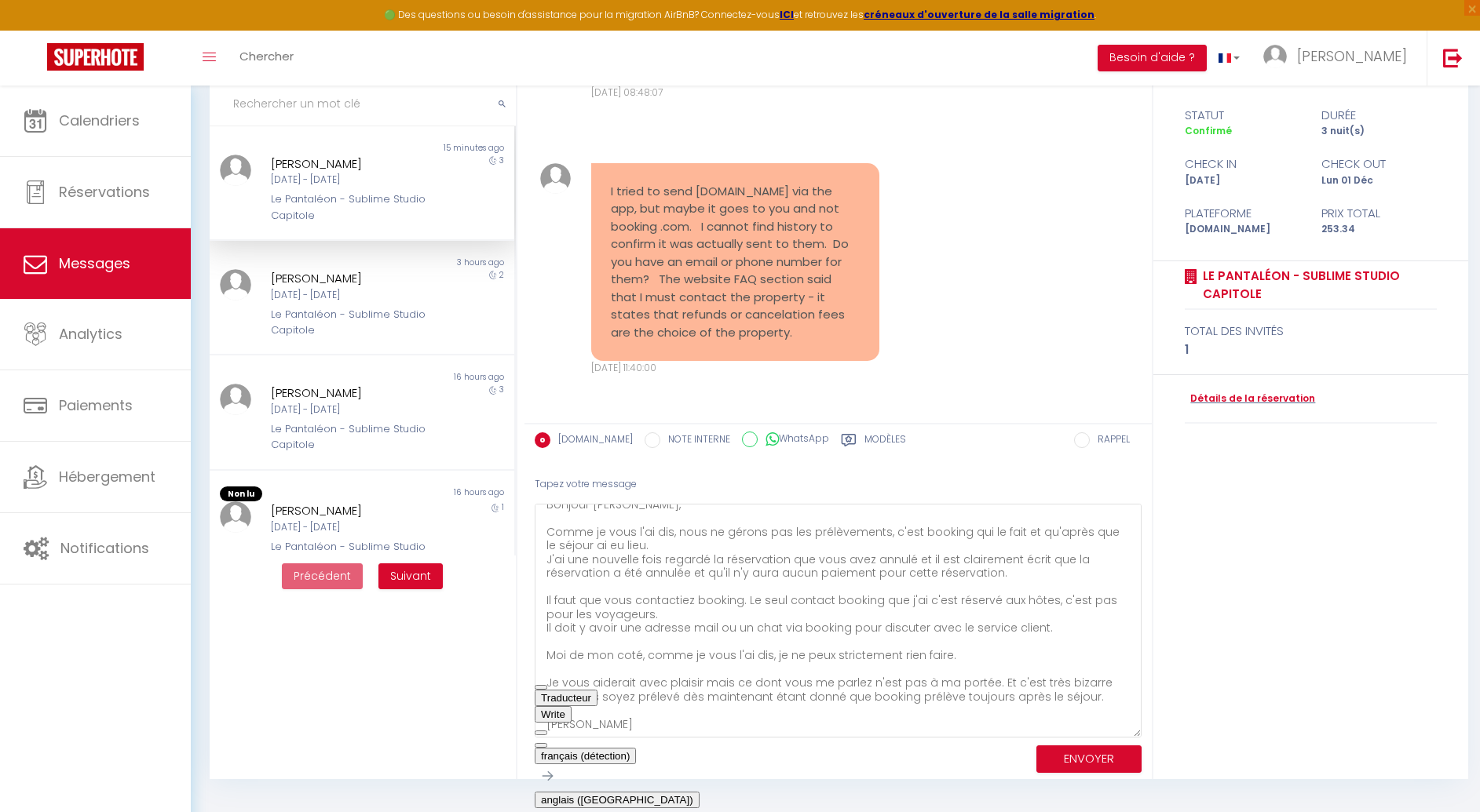
scroll to position [382, 0]
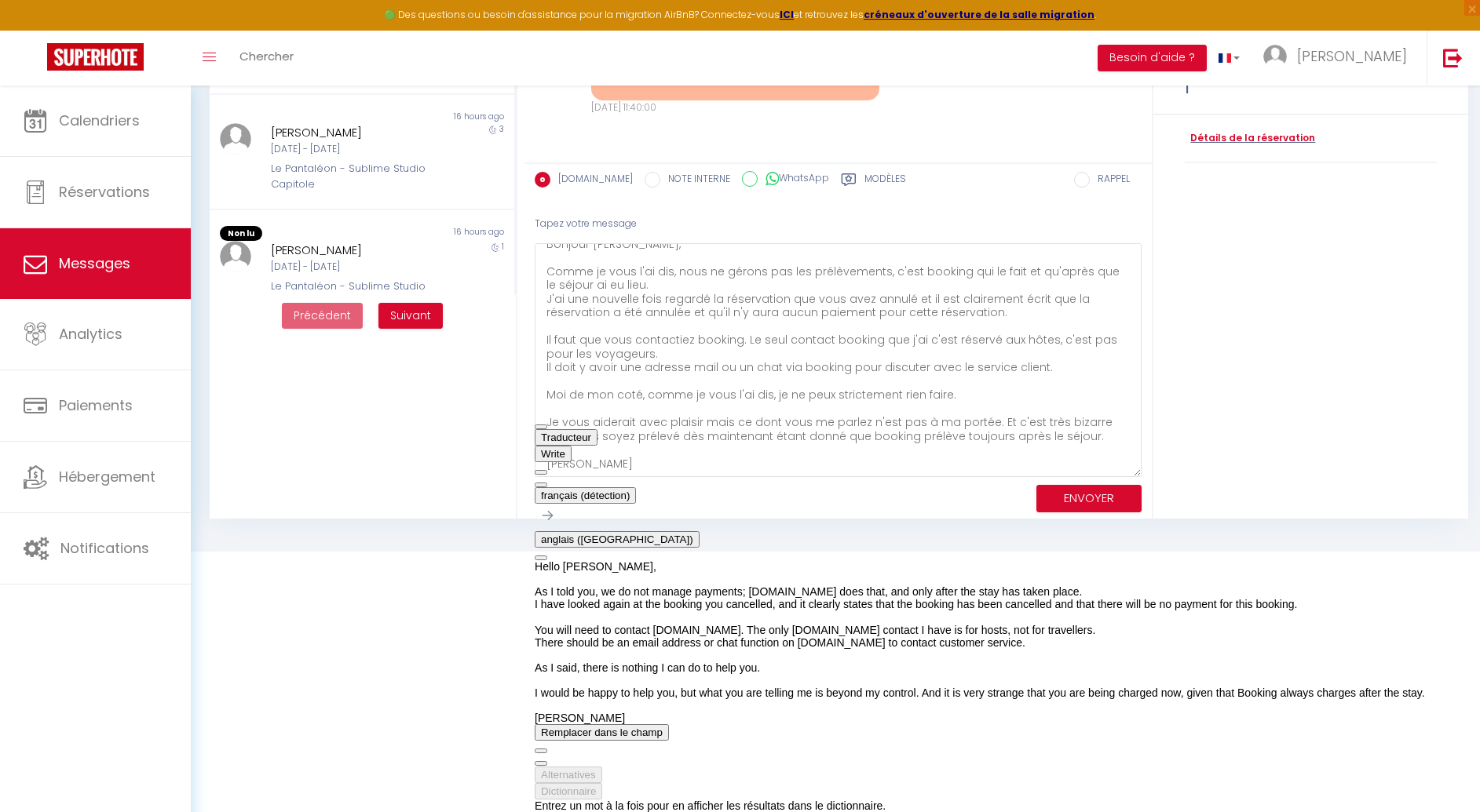
click at [635, 741] on button "Remplacer dans le champ" at bounding box center [602, 733] width 134 height 17
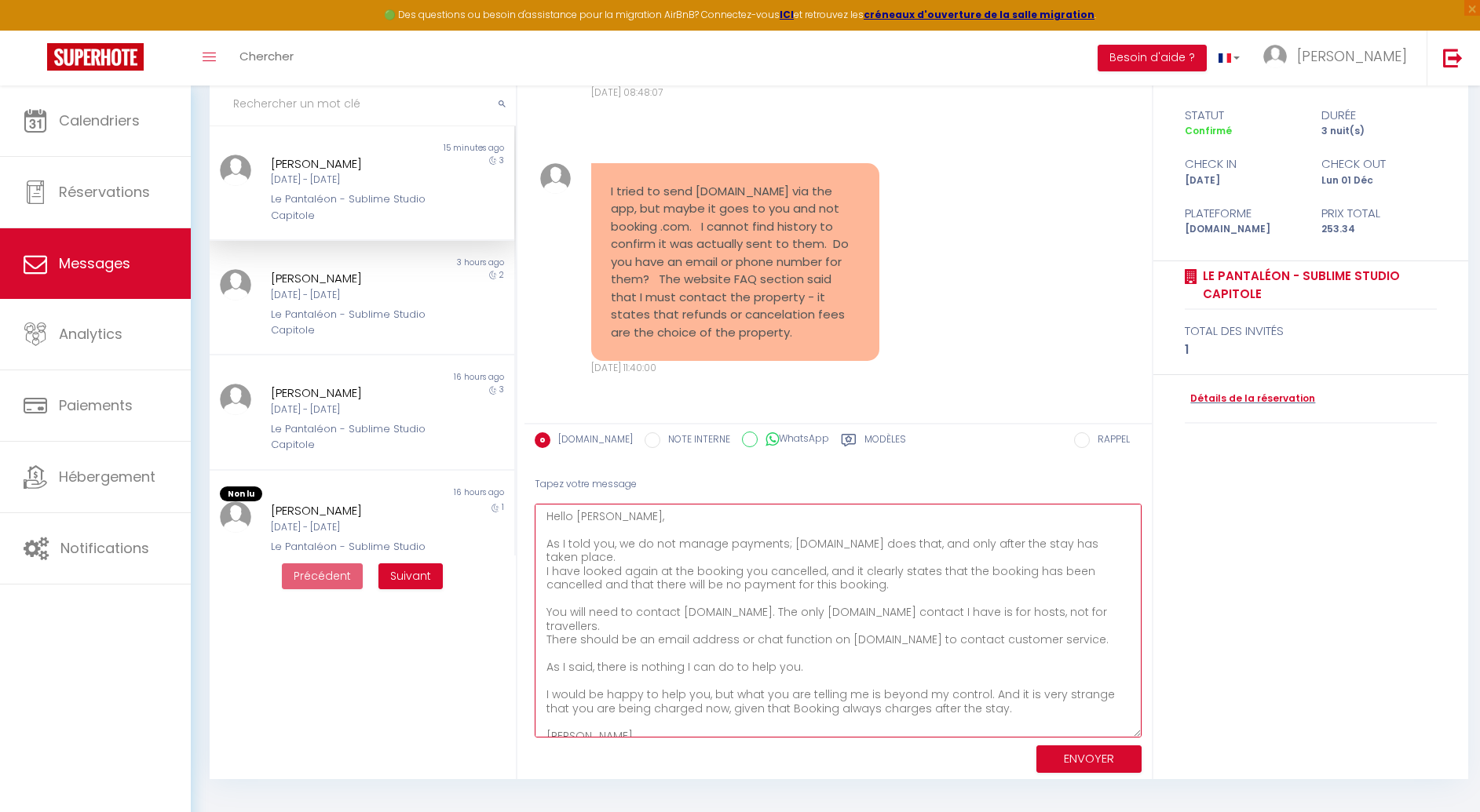
type textarea "Hello [PERSON_NAME], As I told you, we do not manage payments; [DOMAIN_NAME] do…"
click at [1058, 758] on button "ENVOYER" at bounding box center [1089, 759] width 106 height 27
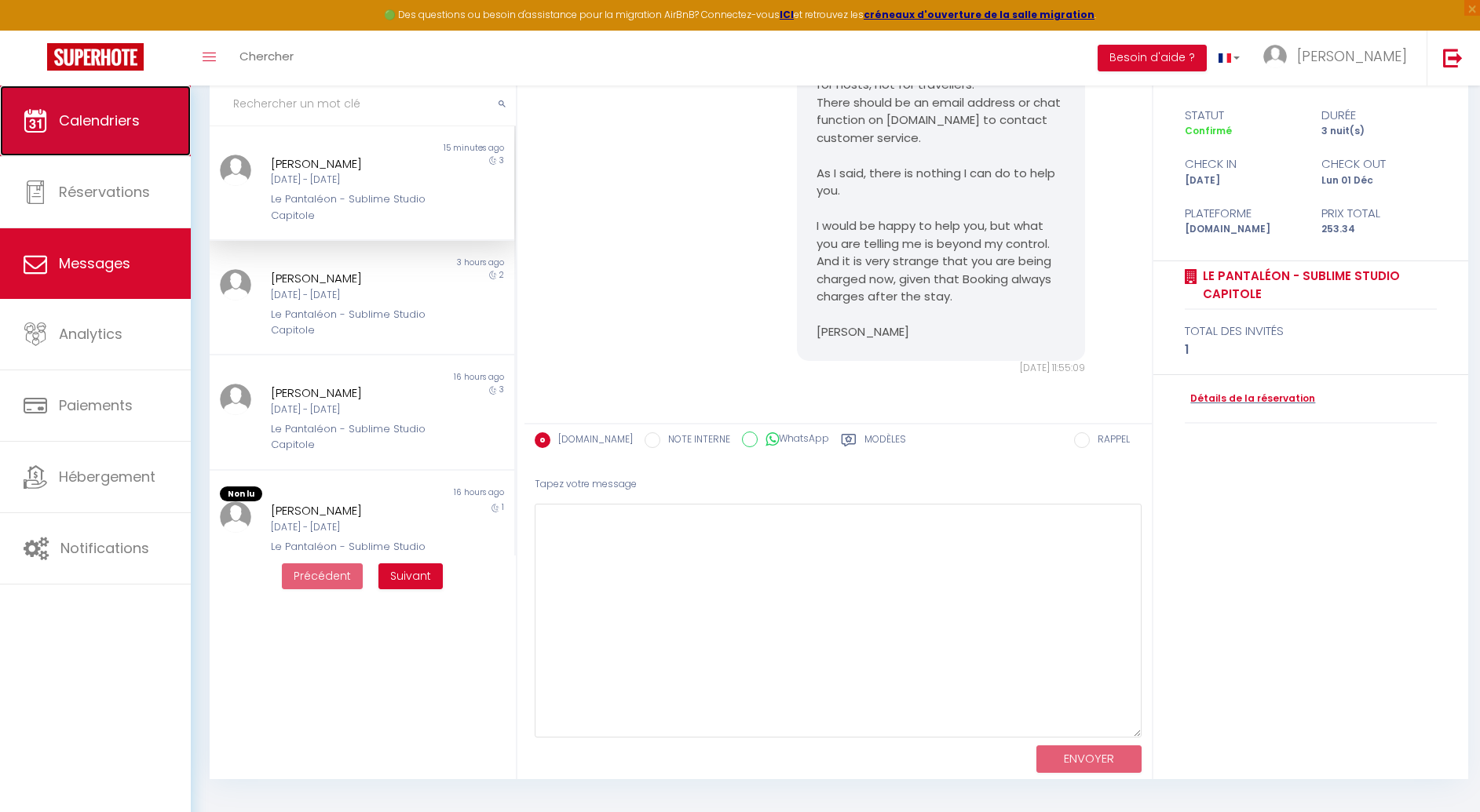
click at [146, 127] on link "Calendriers" at bounding box center [95, 121] width 190 height 71
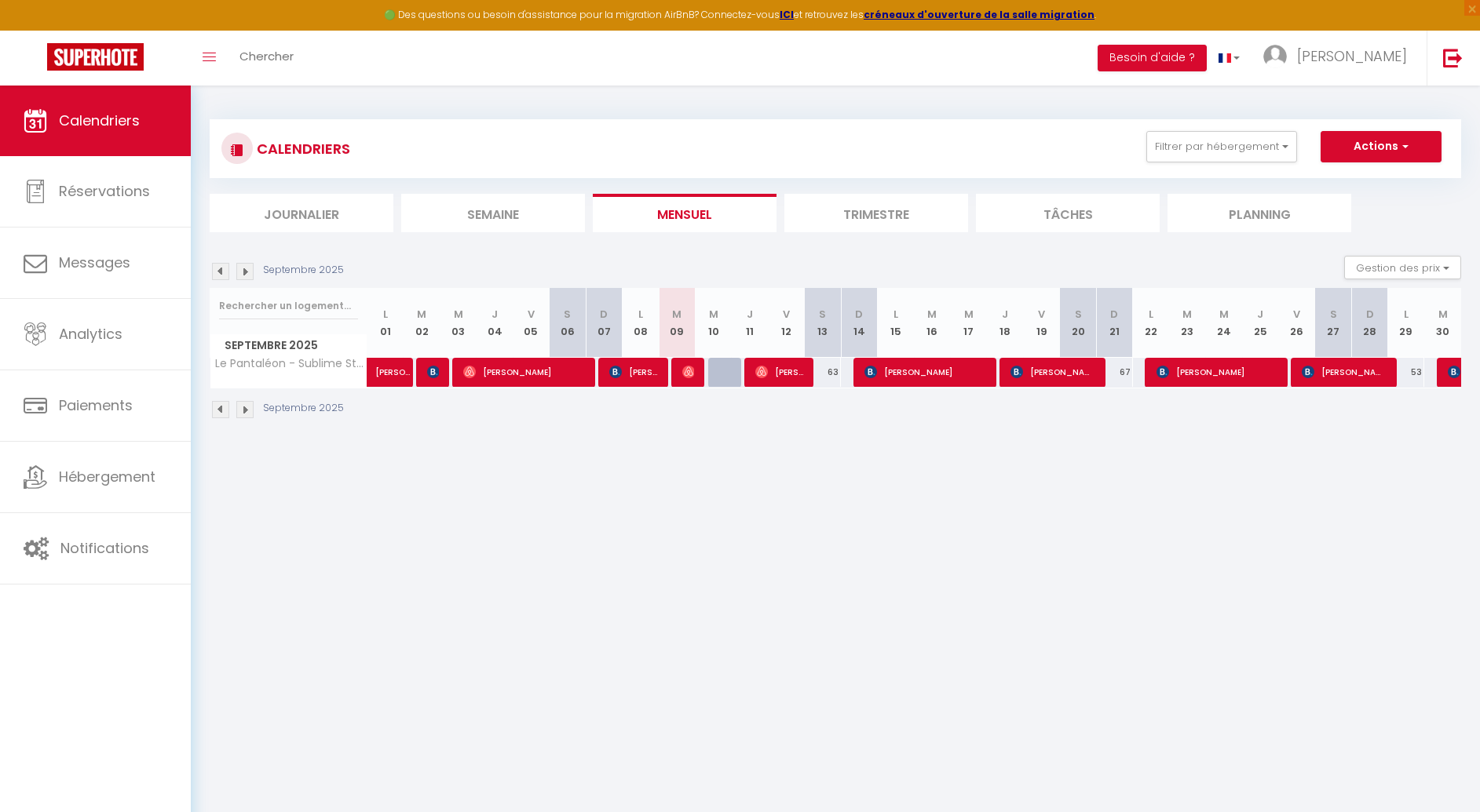
drag, startPoint x: 469, startPoint y: 642, endPoint x: 251, endPoint y: 604, distance: 221.3
click at [470, 641] on body "🟢 Des questions ou besoin d'assistance pour la migration AirBnB? Connectez-vous…" at bounding box center [740, 492] width 1480 height 812
